Goal: Check status: Check status

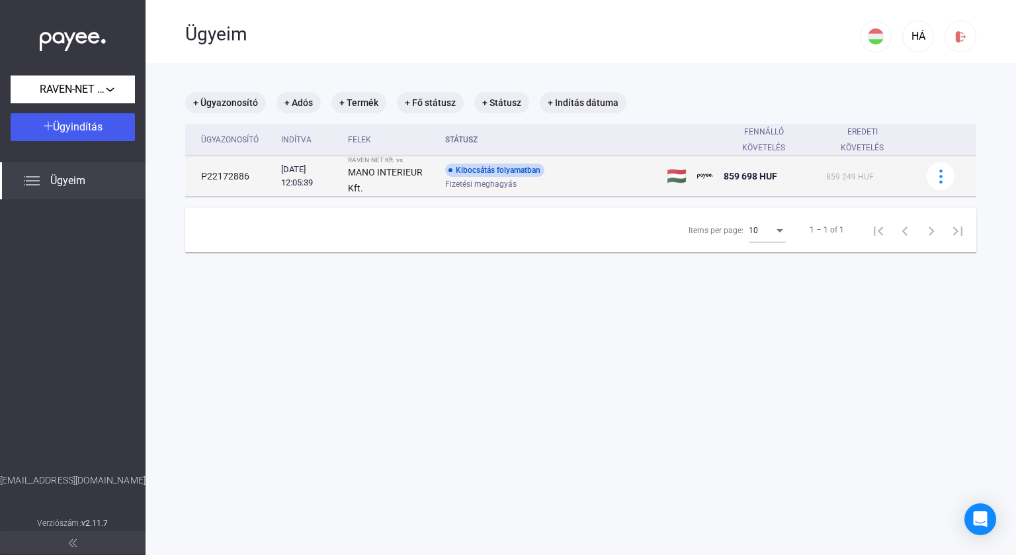
click at [559, 173] on div "Kibocsátás folyamatban Fizetési meghagyás" at bounding box center [550, 176] width 211 height 26
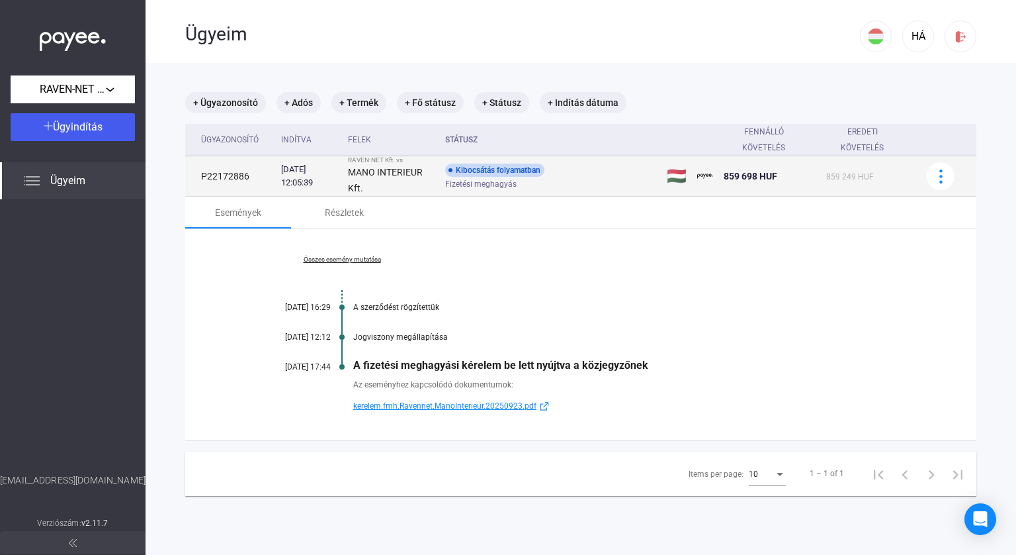
click at [946, 181] on td at bounding box center [946, 176] width 61 height 40
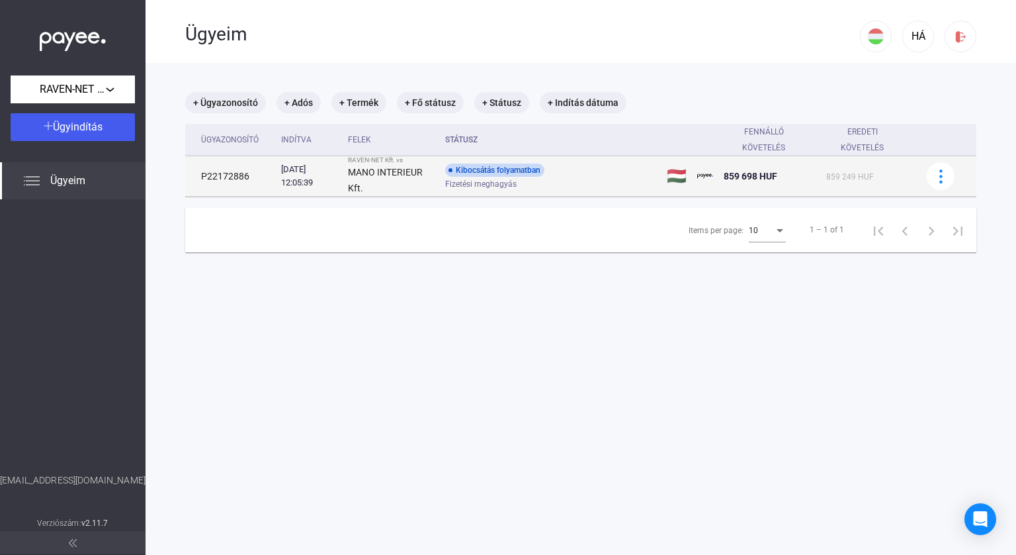
click at [952, 179] on td at bounding box center [946, 176] width 61 height 40
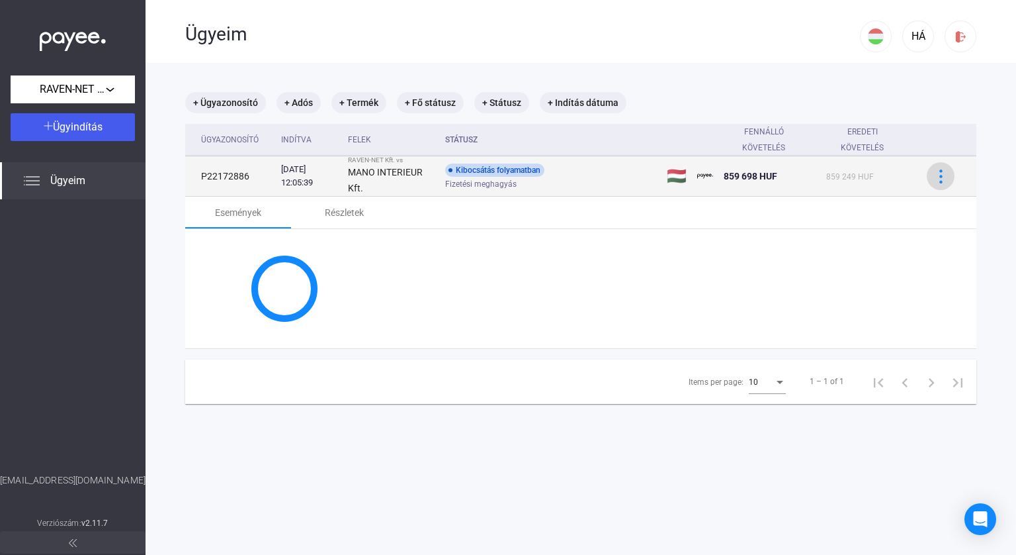
click at [940, 179] on div at bounding box center [941, 176] width 20 height 14
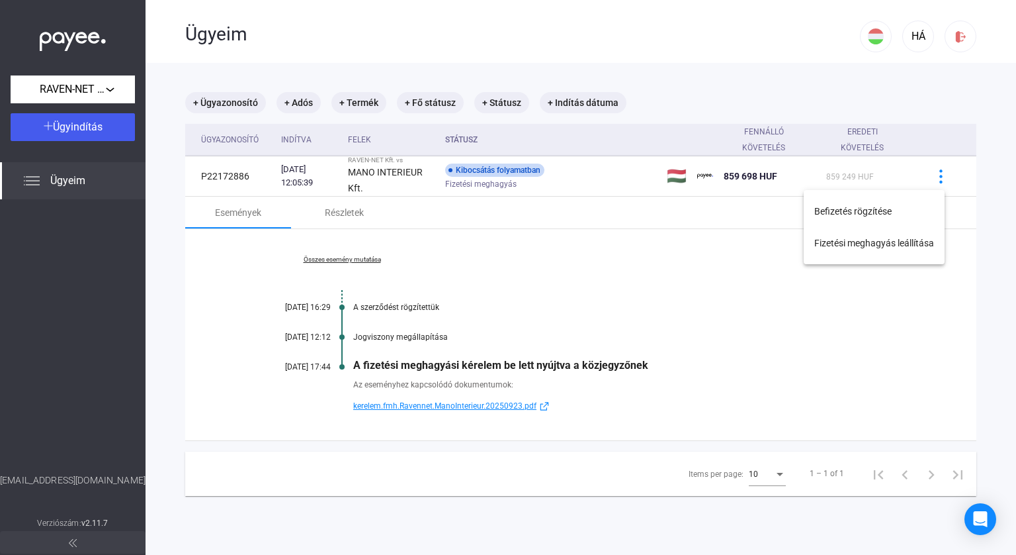
click at [990, 173] on div at bounding box center [508, 277] width 1016 height 555
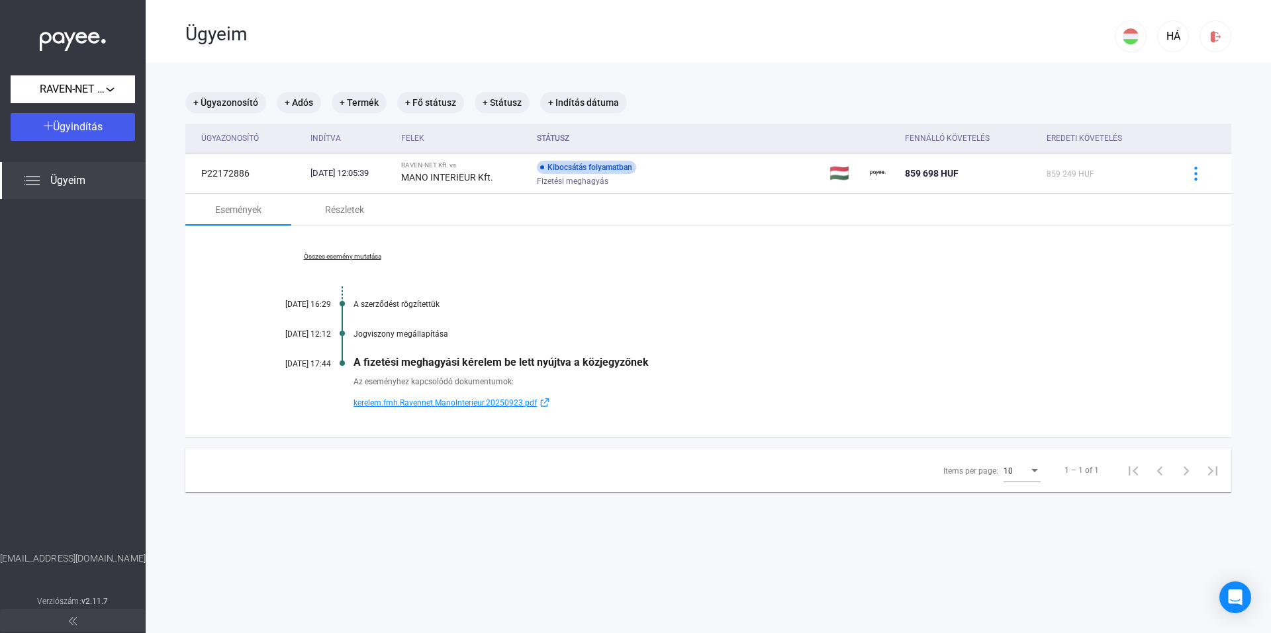
click at [770, 339] on div "Összes esemény mutatása [DATE] 16:29 A szerződést rögzítettük [DATE] 12:12 Jogv…" at bounding box center [708, 331] width 1046 height 211
click at [760, 56] on div "Ügyeim" at bounding box center [649, 33] width 929 height 66
